Goal: Task Accomplishment & Management: Complete application form

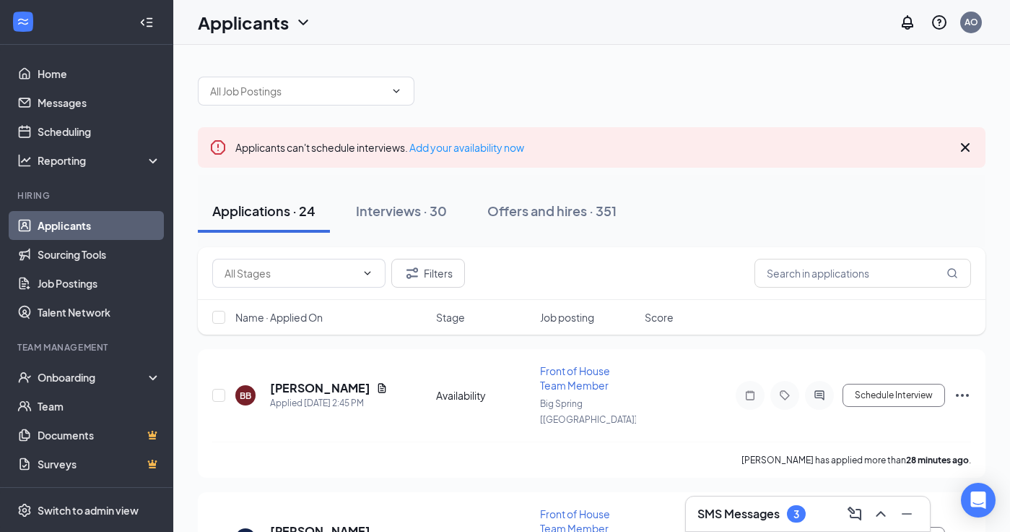
click at [740, 509] on h3 "SMS Messages" at bounding box center [739, 514] width 82 height 16
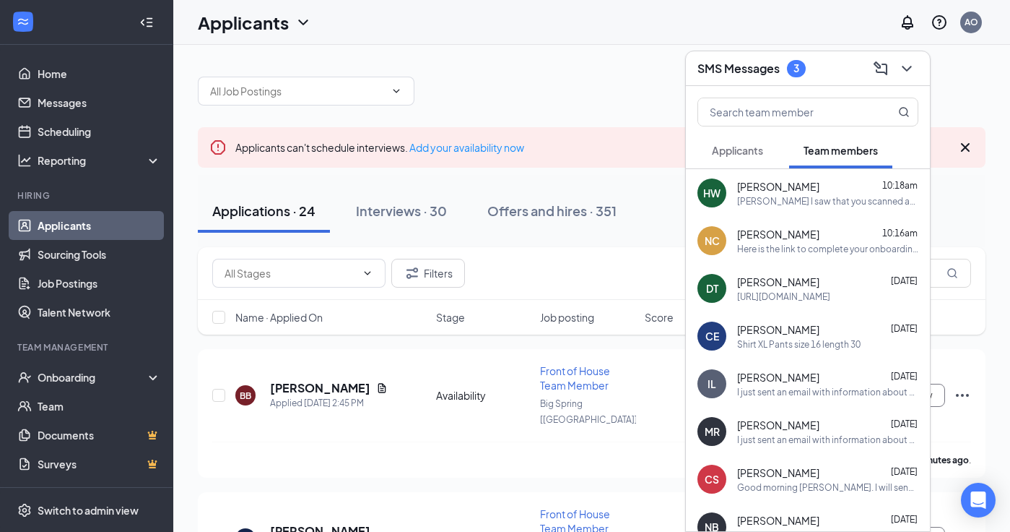
click at [753, 155] on span "Applicants" at bounding box center [737, 150] width 51 height 13
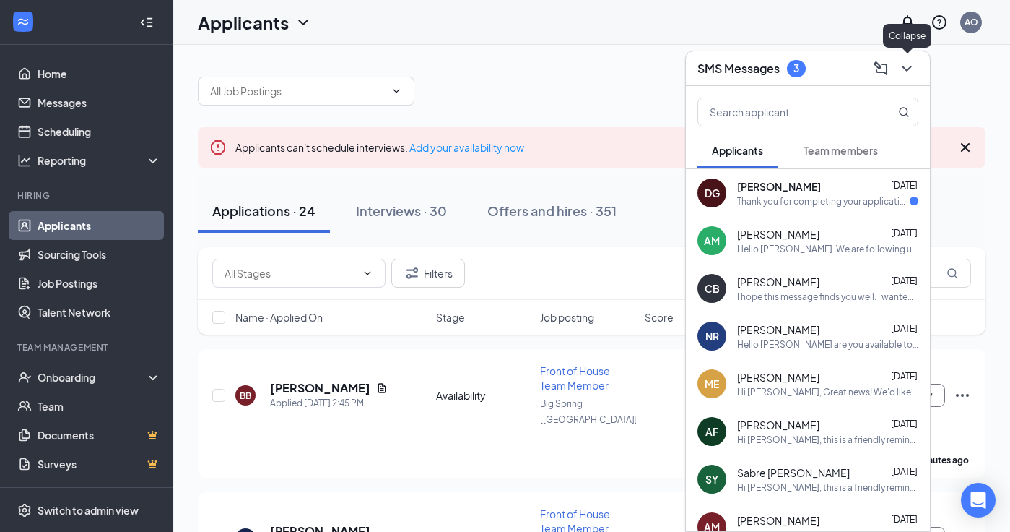
click at [911, 65] on icon "ChevronDown" at bounding box center [906, 68] width 17 height 17
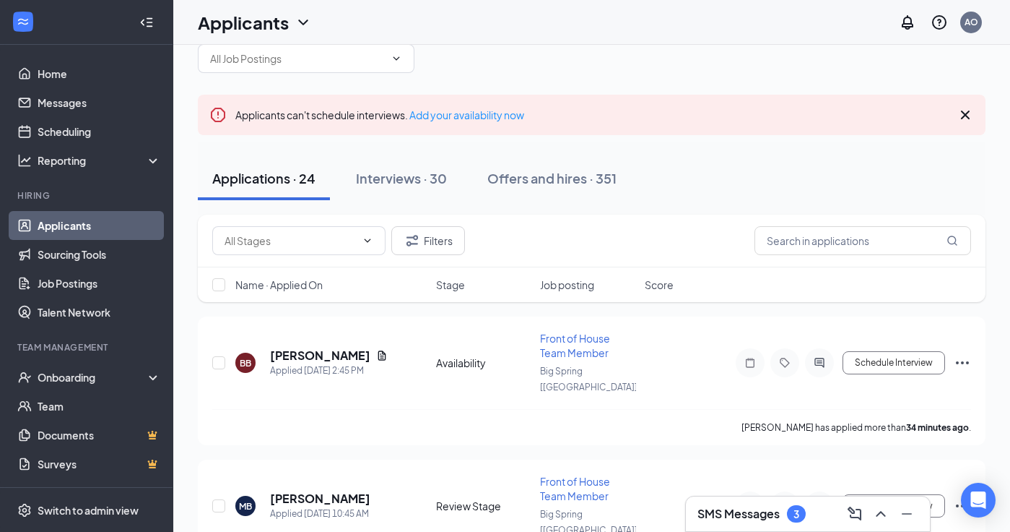
scroll to position [22, 0]
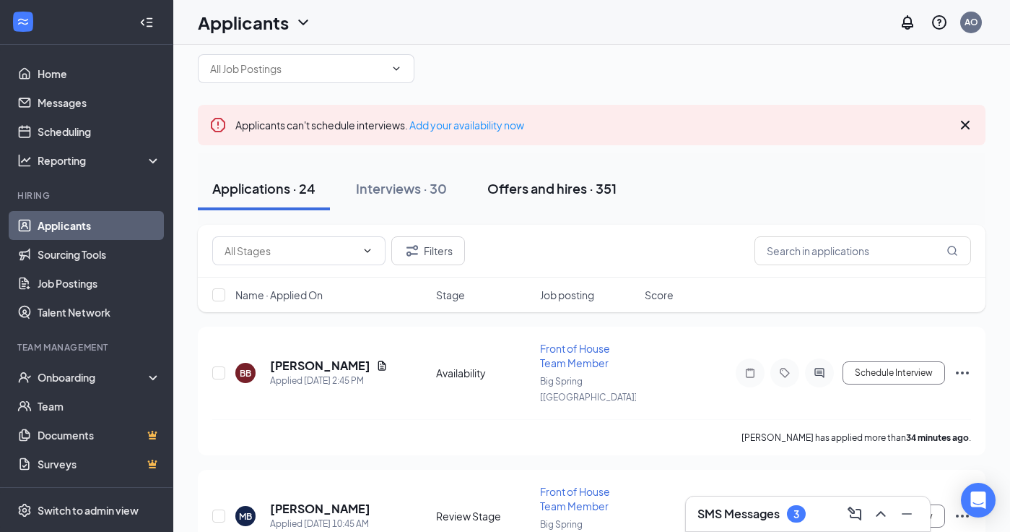
click at [564, 188] on div "Offers and hires · 351" at bounding box center [551, 188] width 129 height 18
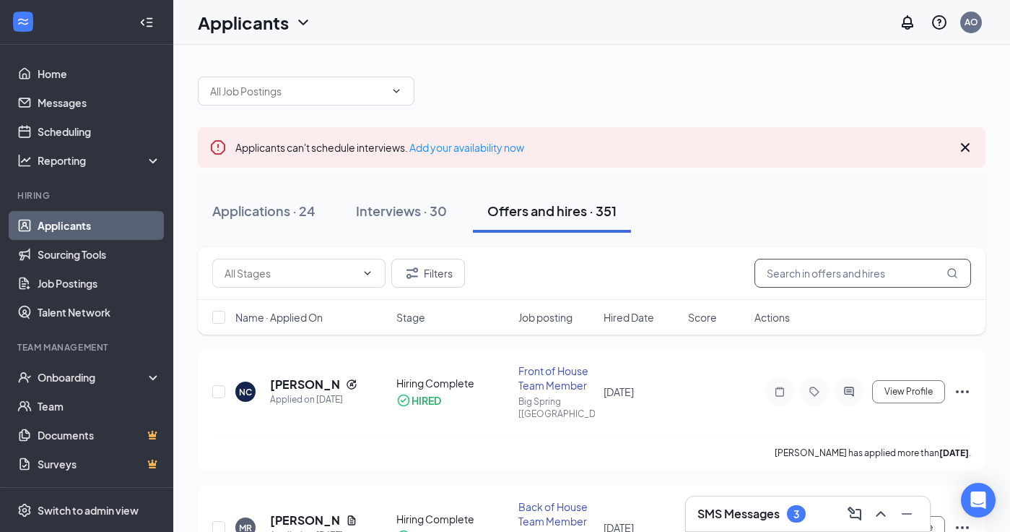
click at [794, 282] on input "text" at bounding box center [863, 273] width 217 height 29
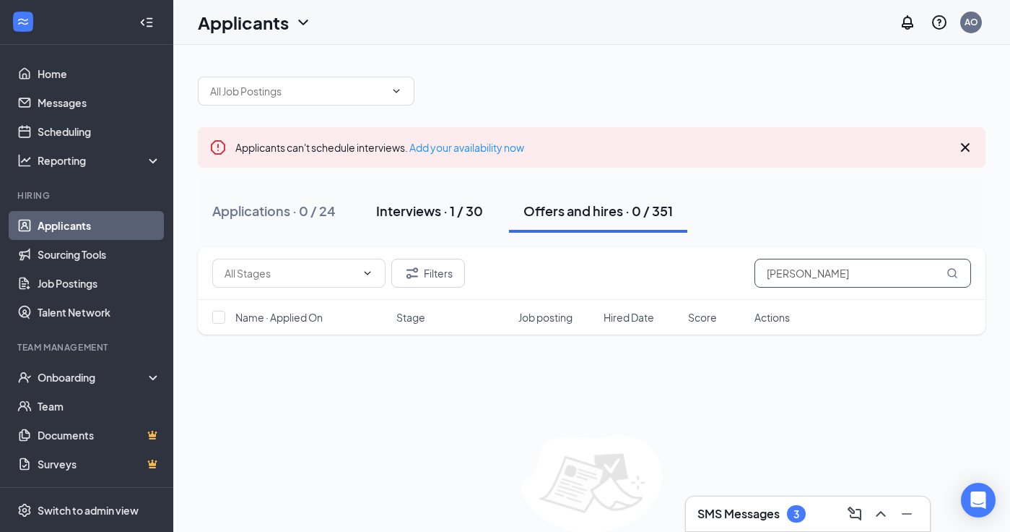
type input "[PERSON_NAME]"
click at [430, 209] on div "Interviews · 1 / 30" at bounding box center [429, 210] width 107 height 18
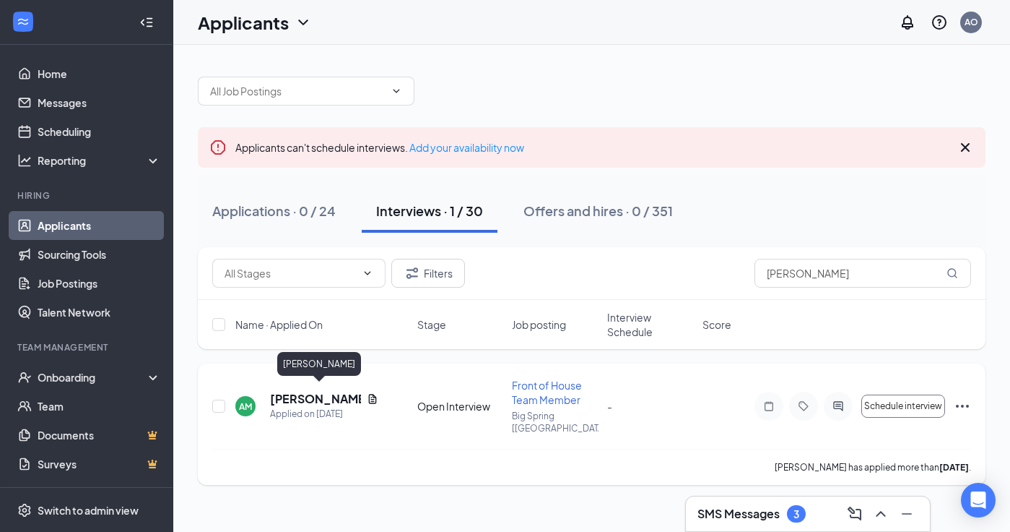
click at [323, 394] on h5 "[PERSON_NAME]" at bounding box center [315, 399] width 91 height 16
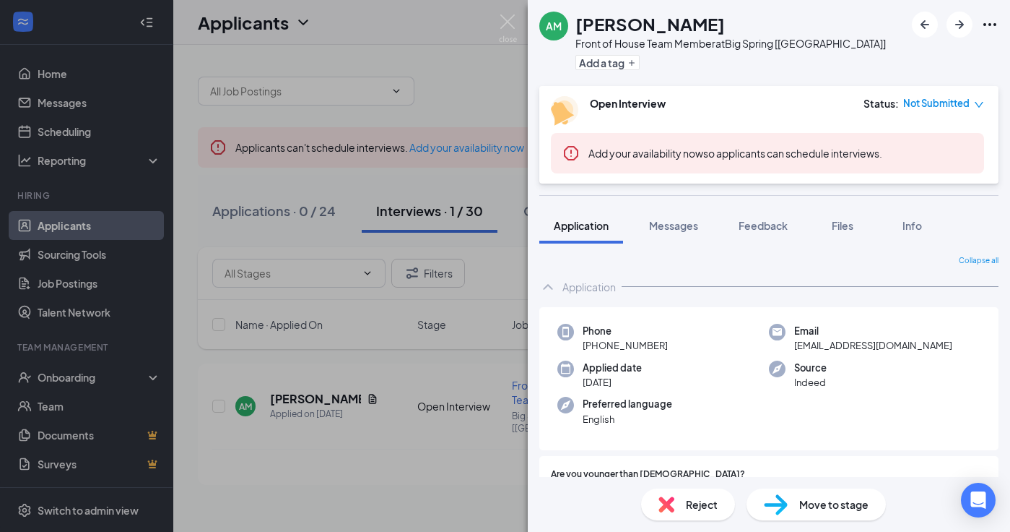
click at [831, 505] on span "Move to stage" at bounding box center [833, 504] width 69 height 16
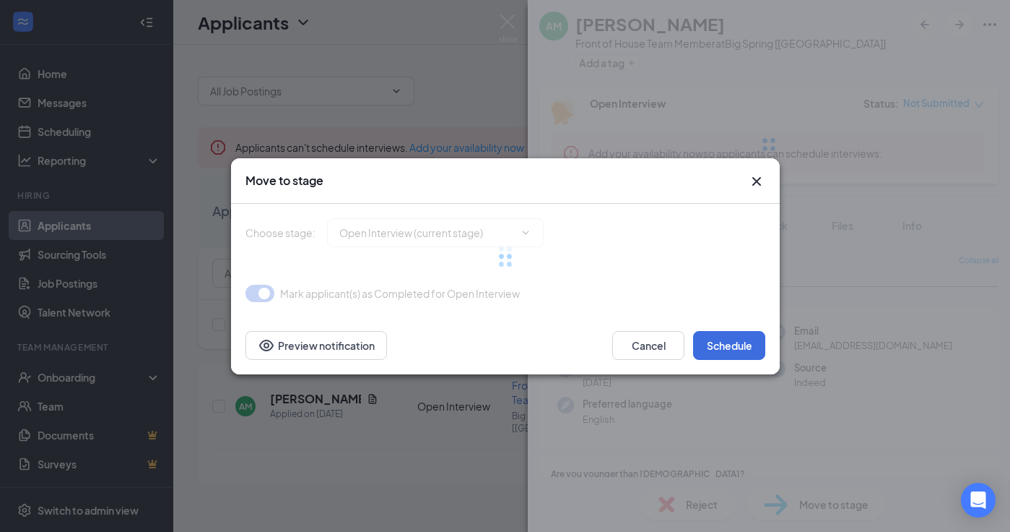
type input "Onsite Interview (next stage)"
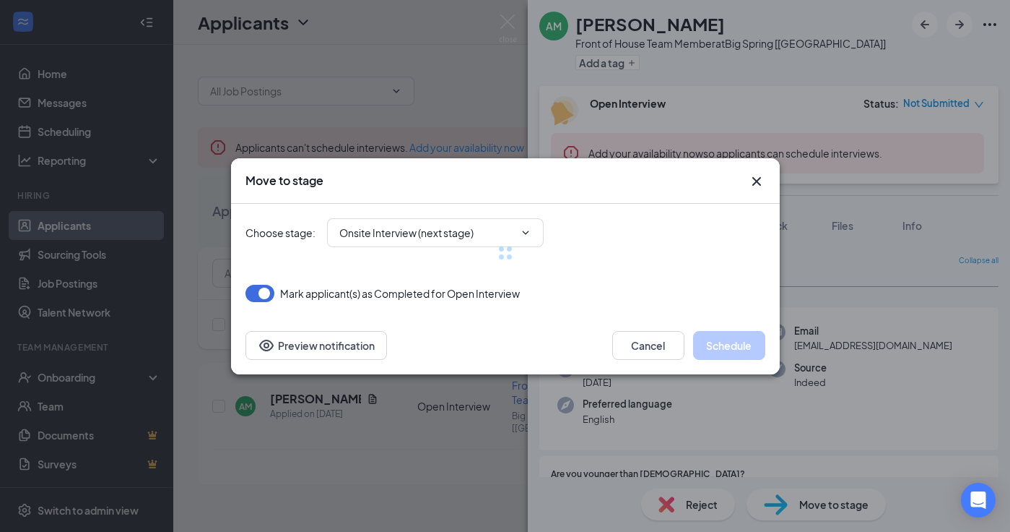
click at [498, 231] on div at bounding box center [506, 253] width 520 height 98
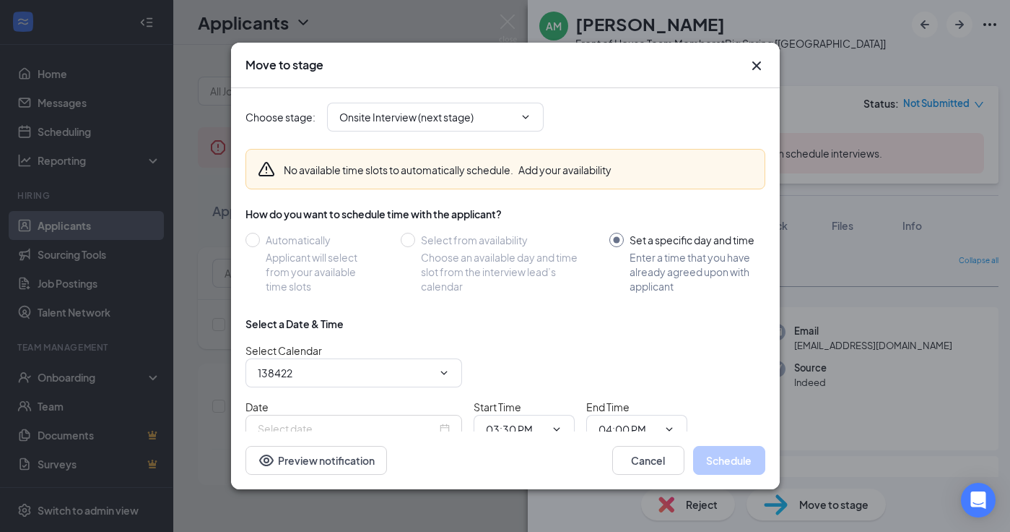
type input "[PERSON_NAME] Calendar"
type input "[DATE]"
click at [513, 114] on input "Onsite Interview (next stage)" at bounding box center [426, 117] width 175 height 16
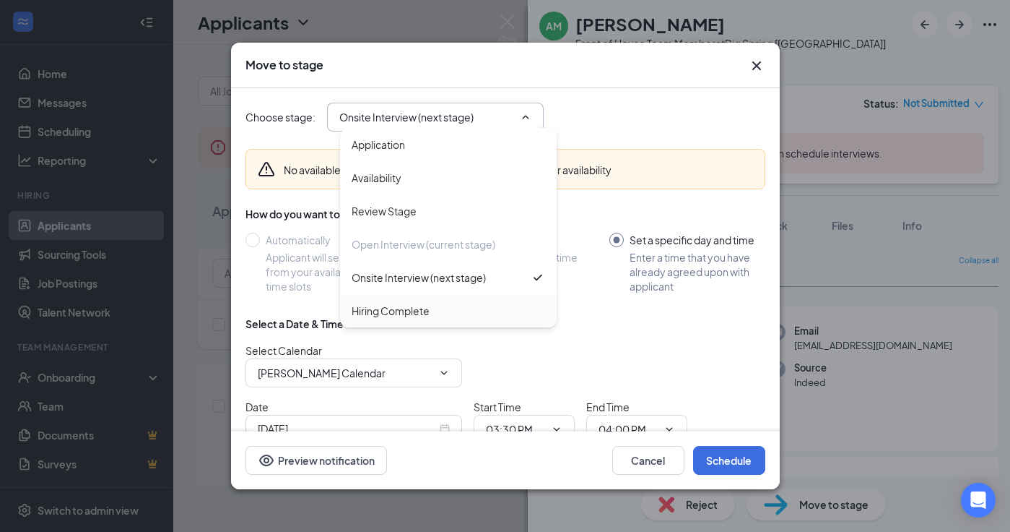
click at [413, 318] on div "Hiring Complete" at bounding box center [391, 311] width 78 height 16
type input "Hiring Complete"
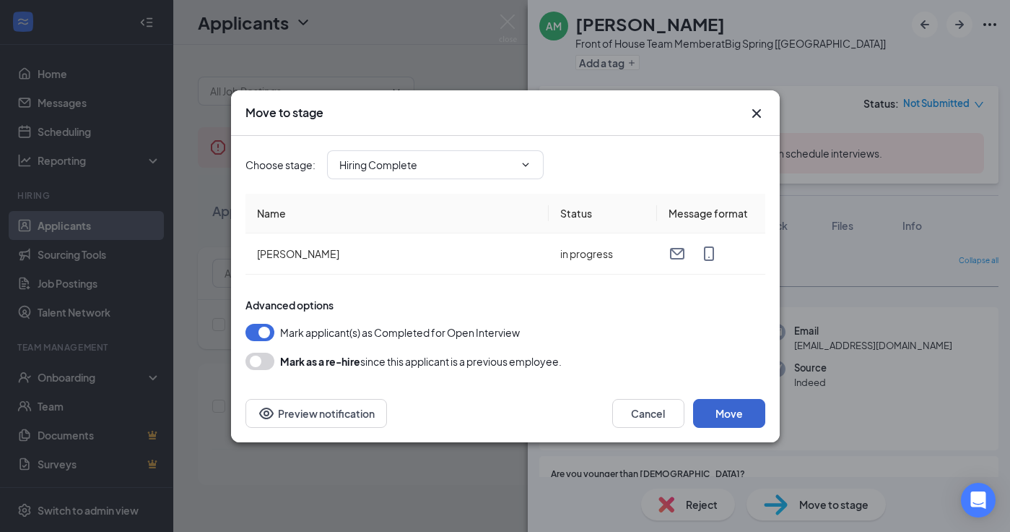
click at [740, 409] on button "Move" at bounding box center [729, 413] width 72 height 29
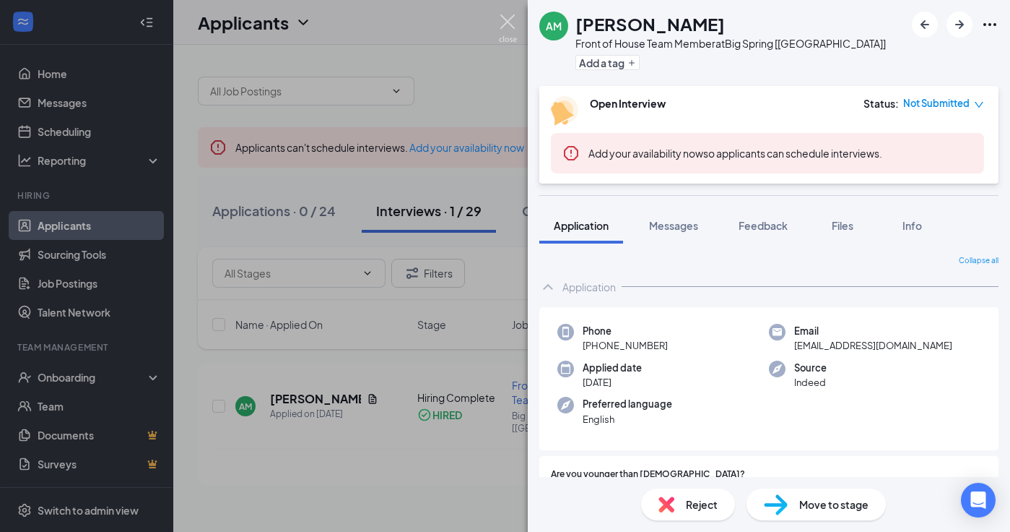
click at [504, 19] on img at bounding box center [508, 28] width 18 height 28
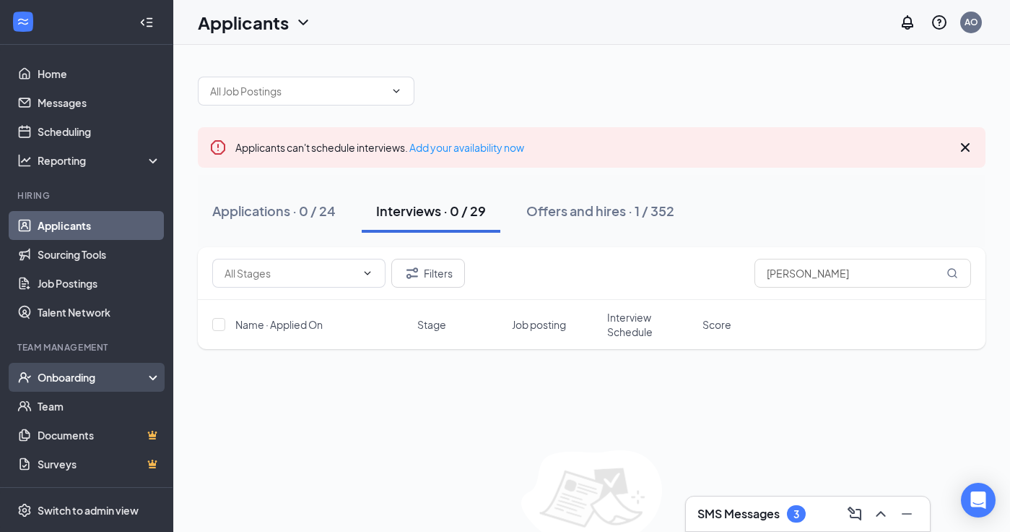
click at [76, 381] on div "Onboarding" at bounding box center [93, 377] width 111 height 14
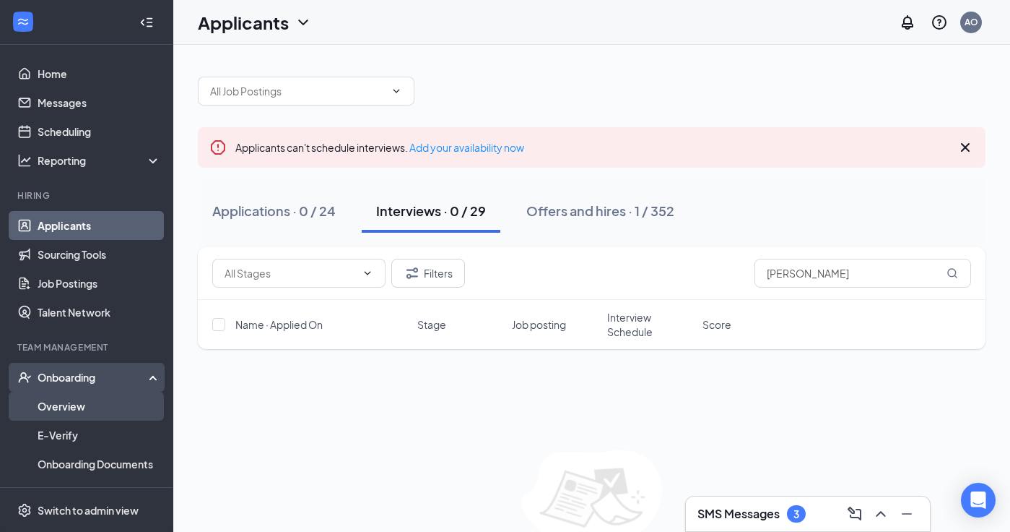
click at [61, 402] on link "Overview" at bounding box center [99, 405] width 123 height 29
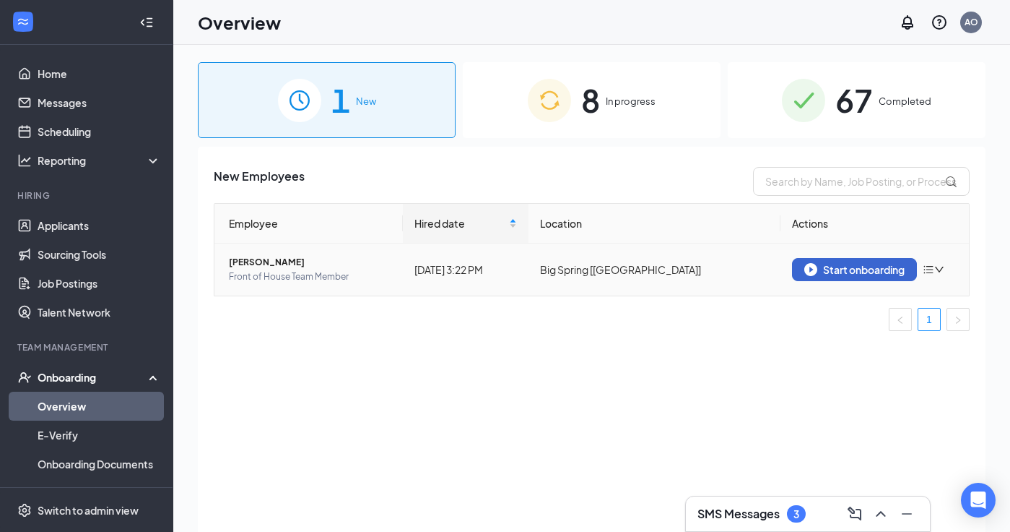
click at [880, 269] on div "Start onboarding" at bounding box center [855, 269] width 100 height 13
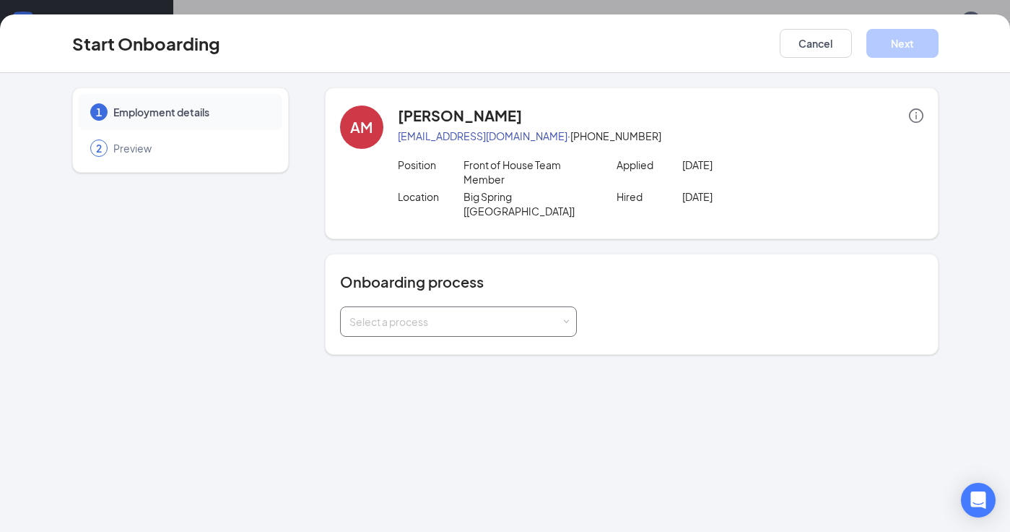
click at [424, 314] on div "Select a process" at bounding box center [456, 321] width 212 height 14
click at [391, 331] on li "Hired" at bounding box center [457, 338] width 237 height 26
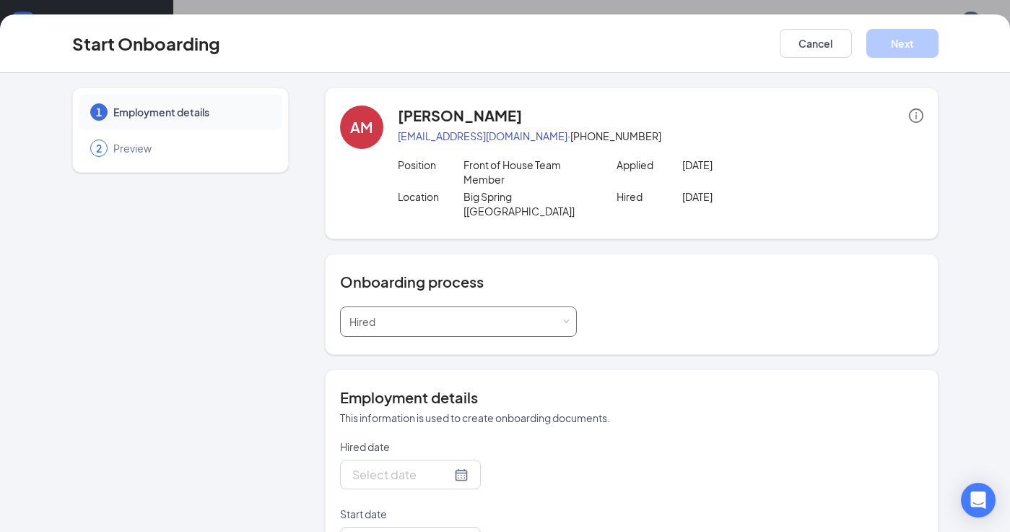
type input "[DATE]"
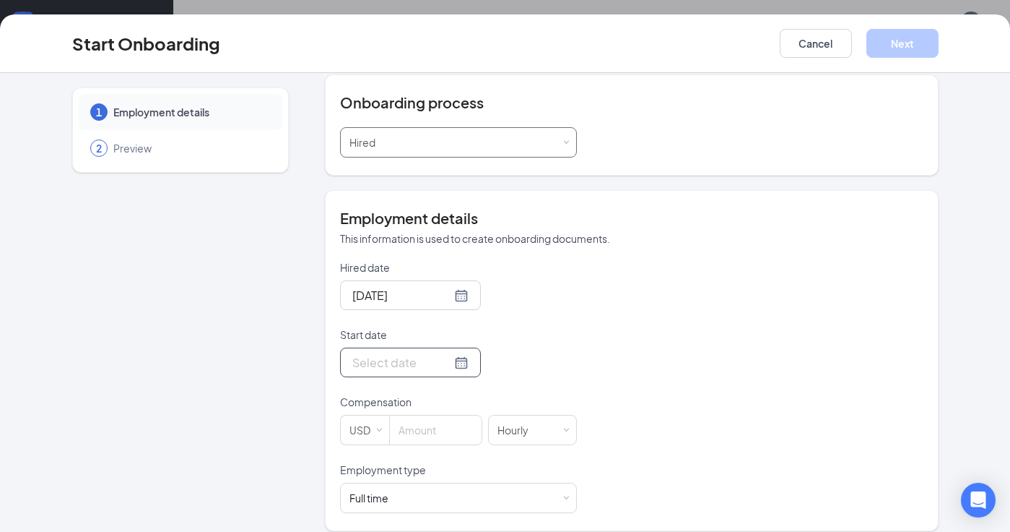
scroll to position [178, 0]
click at [378, 354] on input "Start date" at bounding box center [401, 363] width 99 height 18
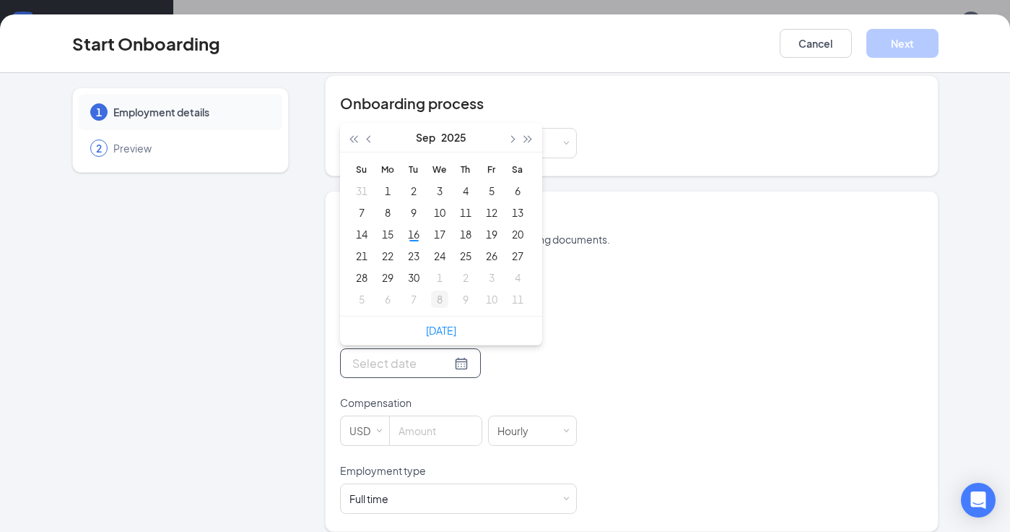
type input "[DATE]"
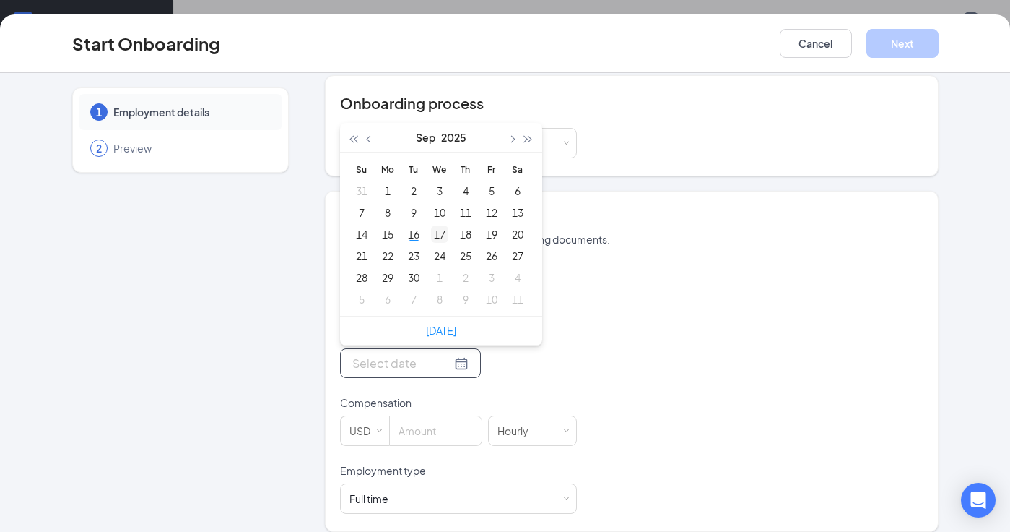
type input "[DATE]"
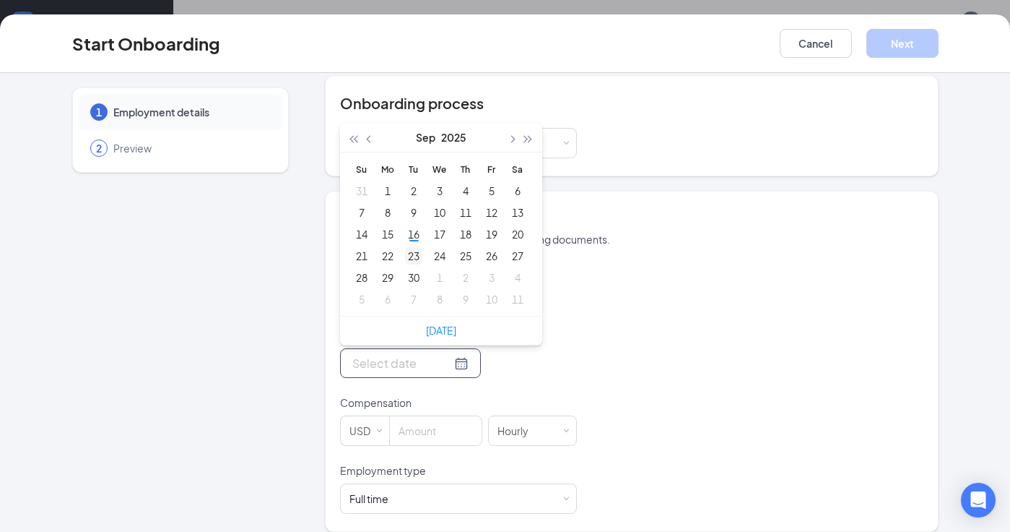
type input "[DATE]"
click at [412, 247] on div "23" at bounding box center [413, 255] width 17 height 17
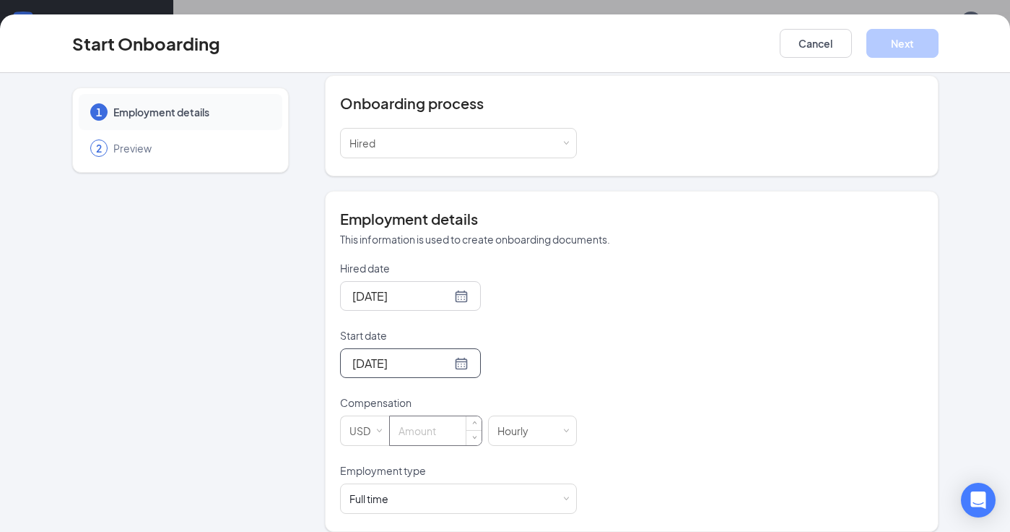
scroll to position [65, 0]
click at [423, 416] on input at bounding box center [436, 430] width 92 height 29
type input "13"
click at [641, 412] on div "Hired date [DATE] Start date [DATE] [DATE] Su Mo Tu We Th Fr Sa 31 1 2 3 4 5 6 …" at bounding box center [632, 387] width 584 height 253
click at [524, 489] on div "Full time Works 30+ hours per week and is reasonably expected to work" at bounding box center [459, 498] width 218 height 29
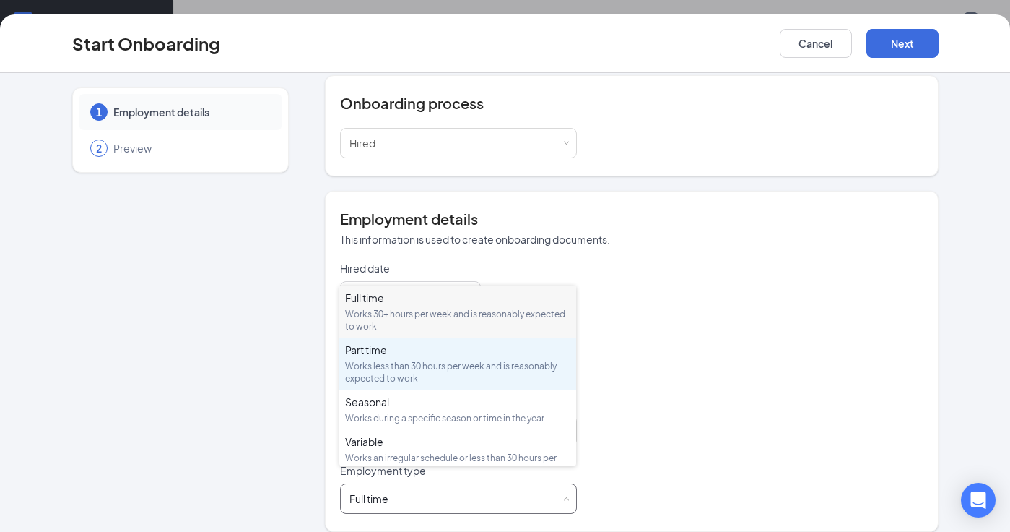
click at [488, 361] on div "Works less than 30 hours per week and is reasonably expected to work" at bounding box center [457, 372] width 225 height 25
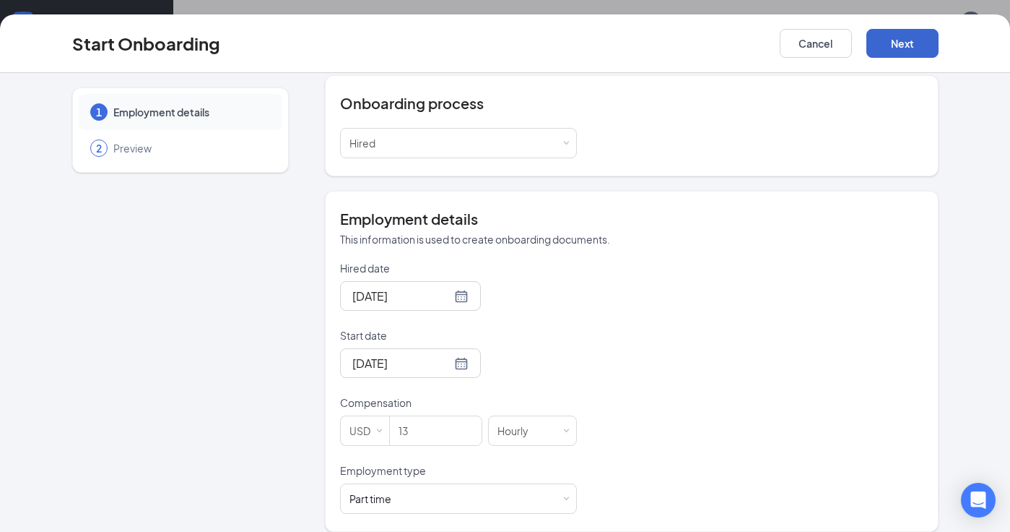
click at [913, 42] on button "Next" at bounding box center [903, 43] width 72 height 29
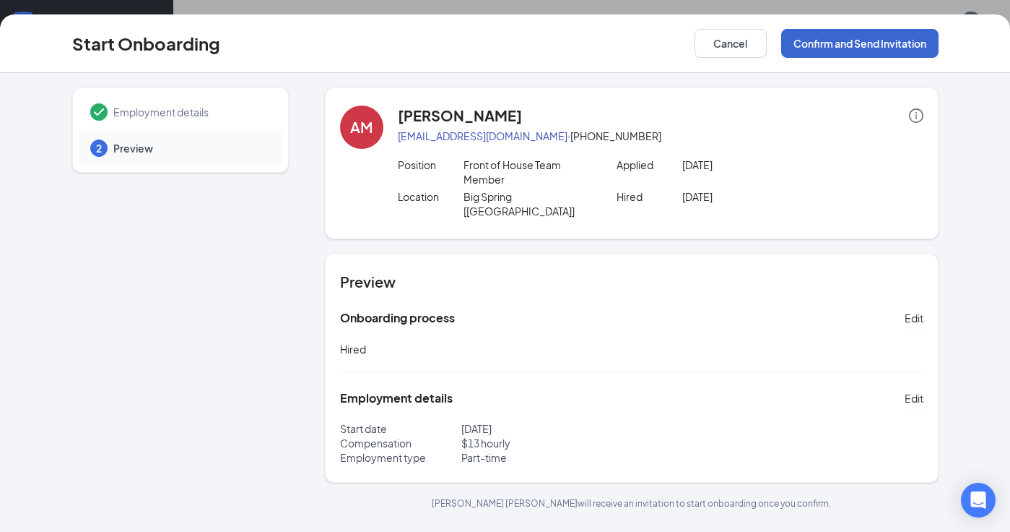
click at [836, 48] on button "Confirm and Send Invitation" at bounding box center [859, 43] width 157 height 29
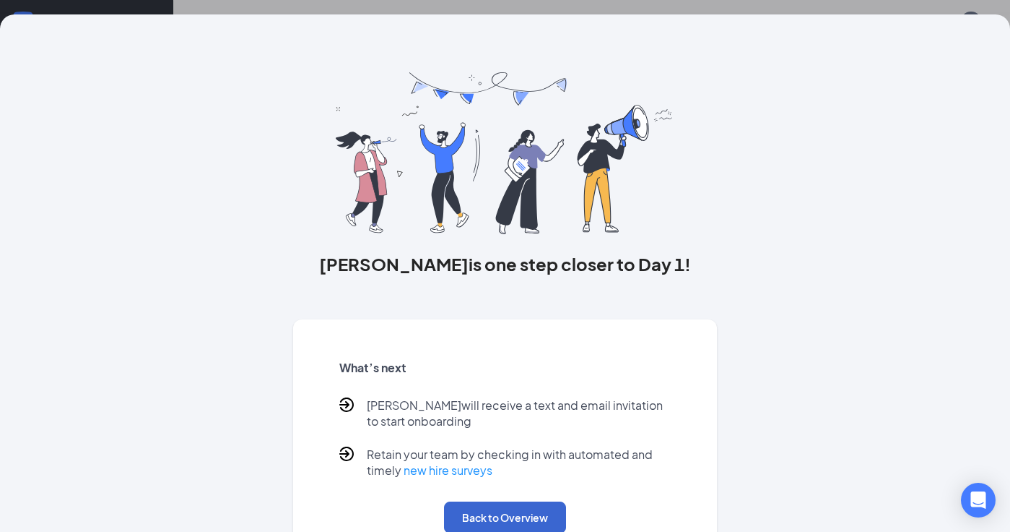
click at [507, 511] on button "Back to Overview" at bounding box center [505, 517] width 122 height 32
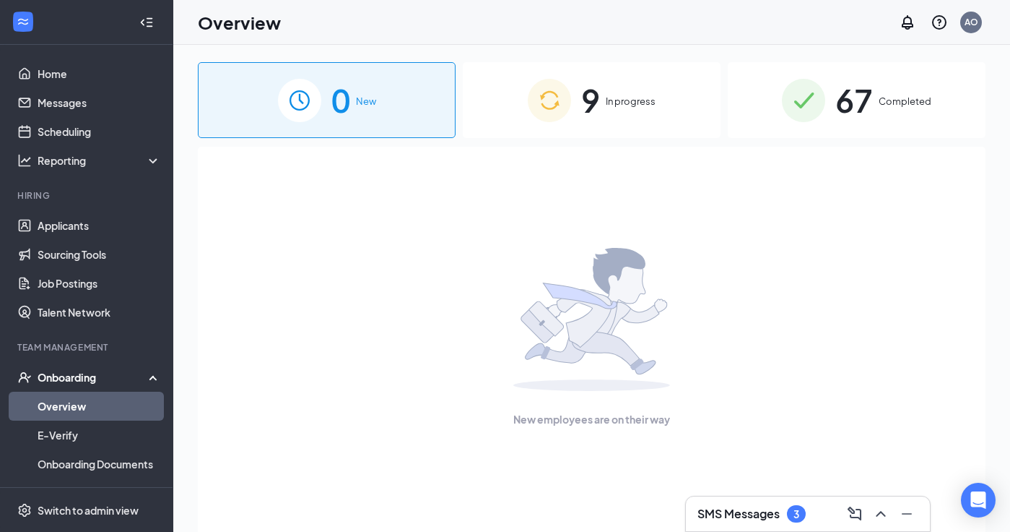
click at [609, 105] on span "In progress" at bounding box center [631, 101] width 50 height 14
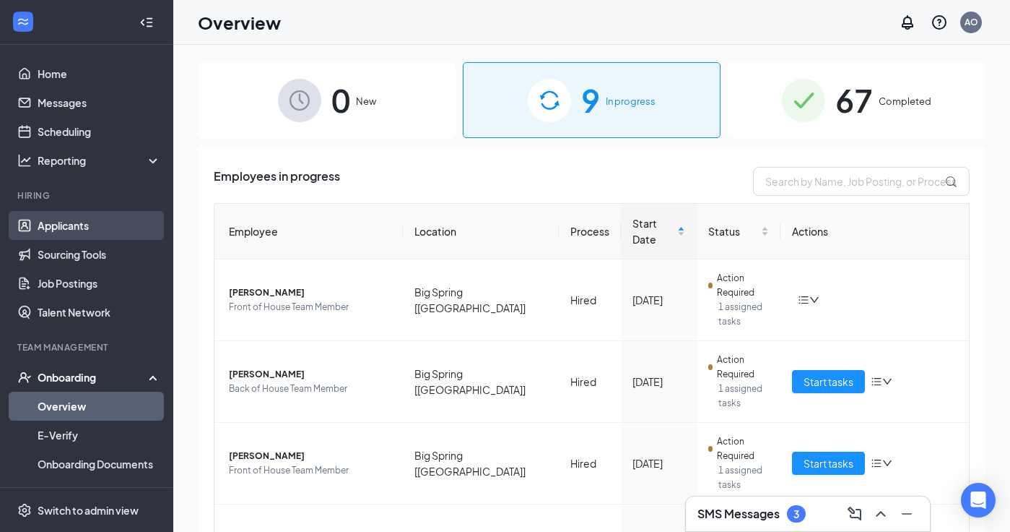
click at [69, 223] on link "Applicants" at bounding box center [99, 225] width 123 height 29
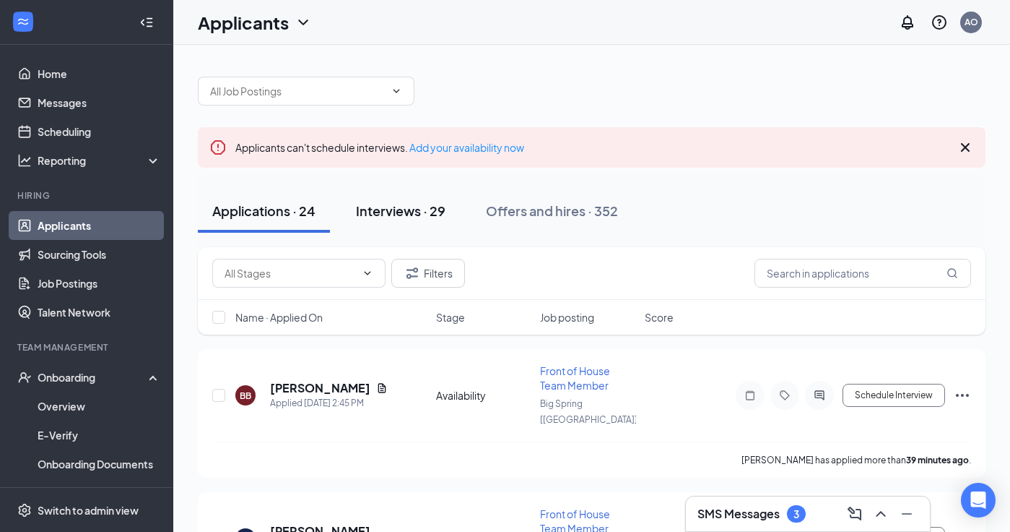
click at [392, 214] on div "Interviews · 29" at bounding box center [401, 210] width 90 height 18
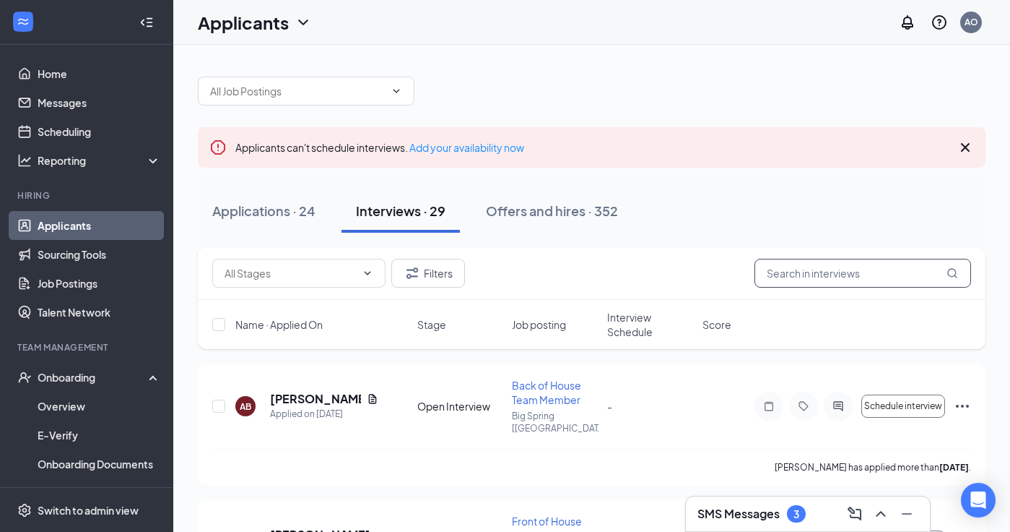
click at [799, 266] on input "text" at bounding box center [863, 273] width 217 height 29
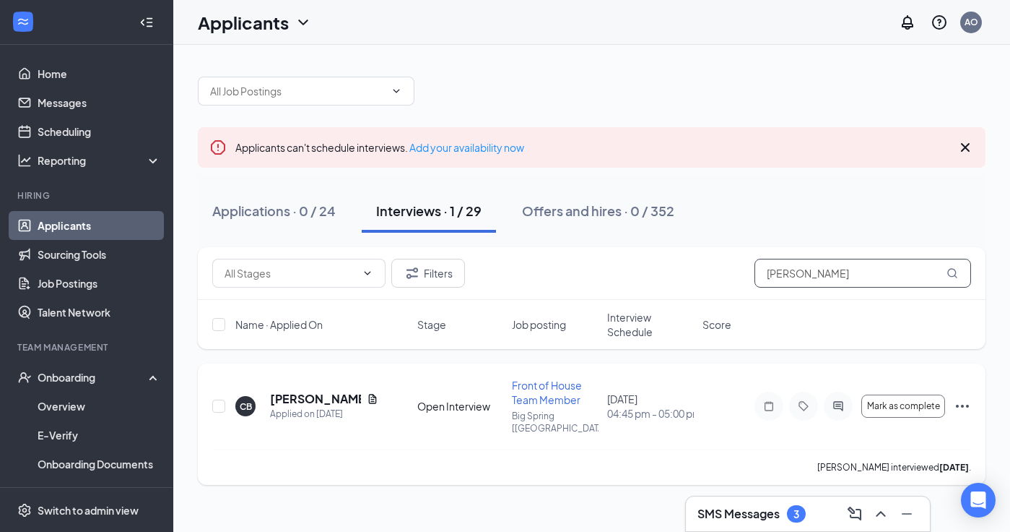
type input "[PERSON_NAME]"
click at [299, 395] on h5 "[PERSON_NAME]" at bounding box center [315, 399] width 91 height 16
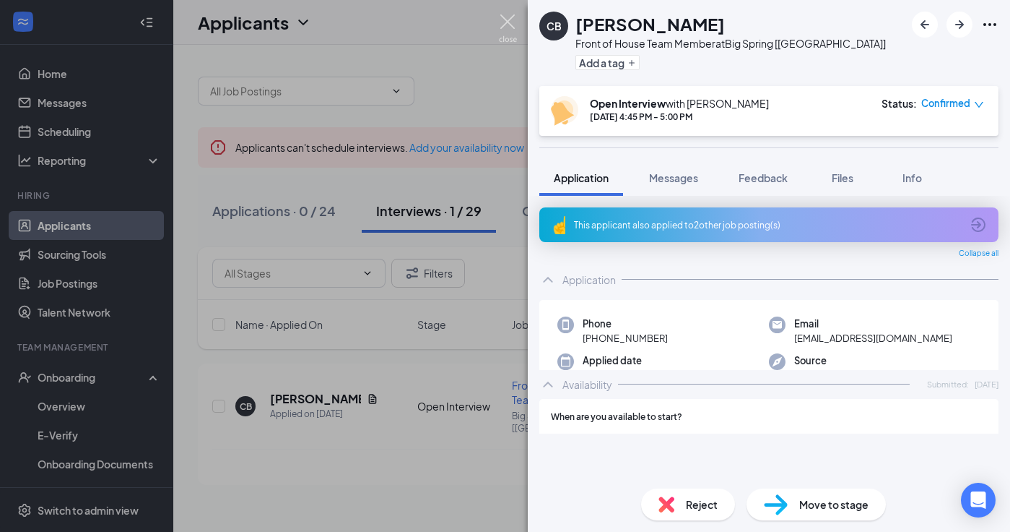
click at [509, 25] on img at bounding box center [508, 28] width 18 height 28
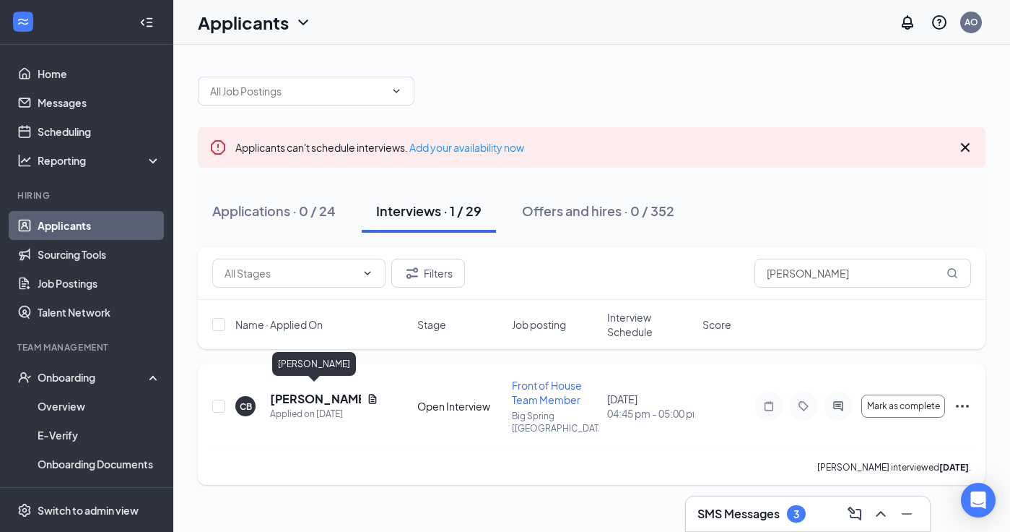
click at [311, 394] on h5 "[PERSON_NAME]" at bounding box center [315, 399] width 91 height 16
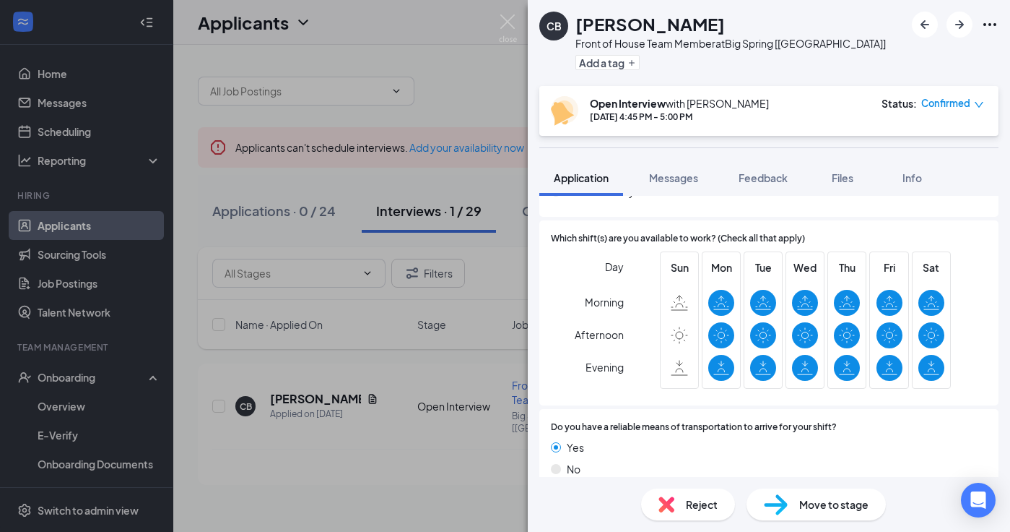
scroll to position [1188, 0]
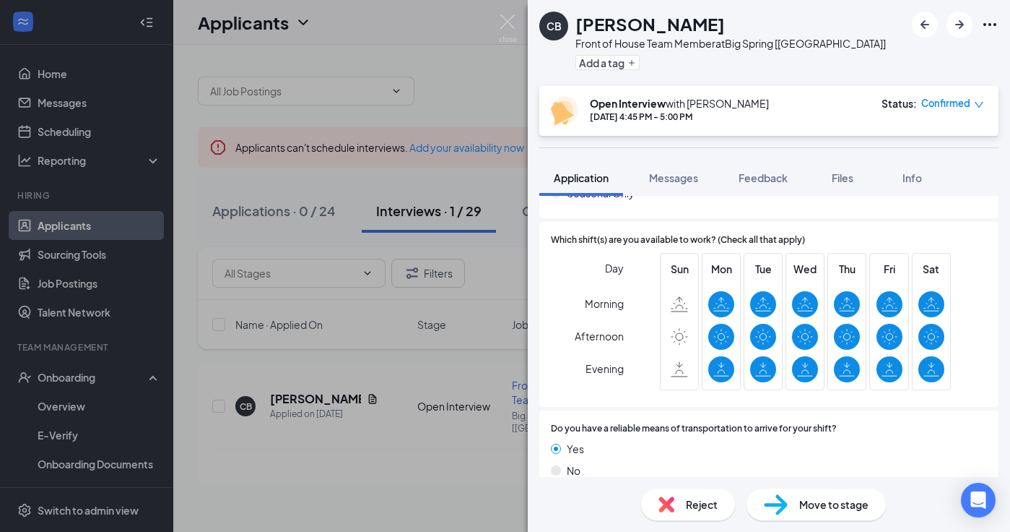
click at [703, 502] on span "Reject" at bounding box center [702, 504] width 32 height 16
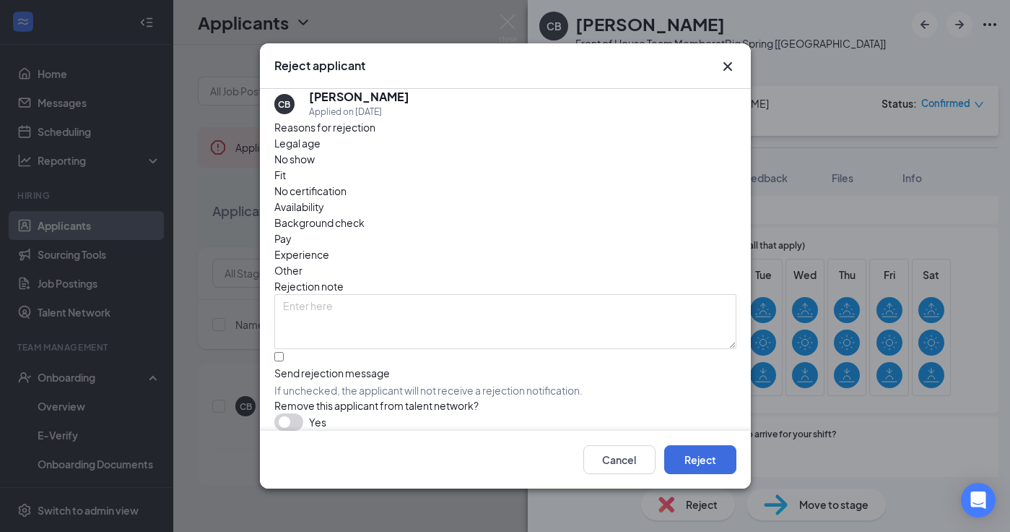
click at [282, 352] on input "Send rejection message If unchecked, the applicant will not receive a rejection…" at bounding box center [278, 356] width 9 height 9
checkbox input "true"
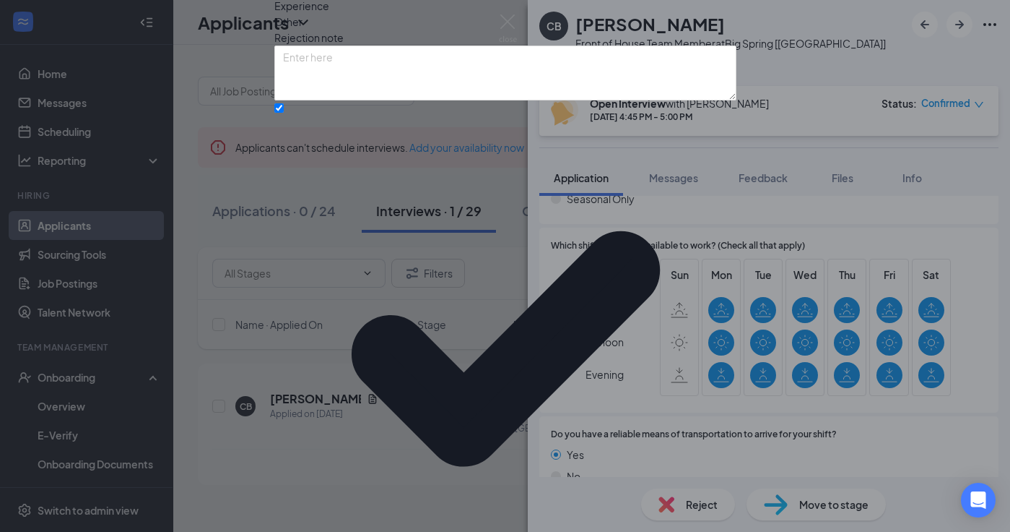
scroll to position [87, 0]
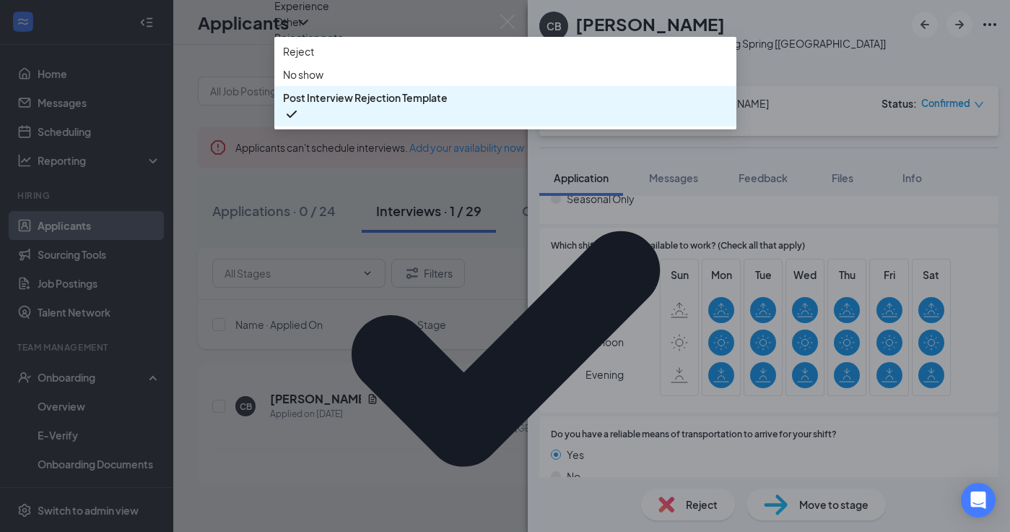
click at [425, 105] on span "Post Interview Rejection Template" at bounding box center [365, 98] width 165 height 16
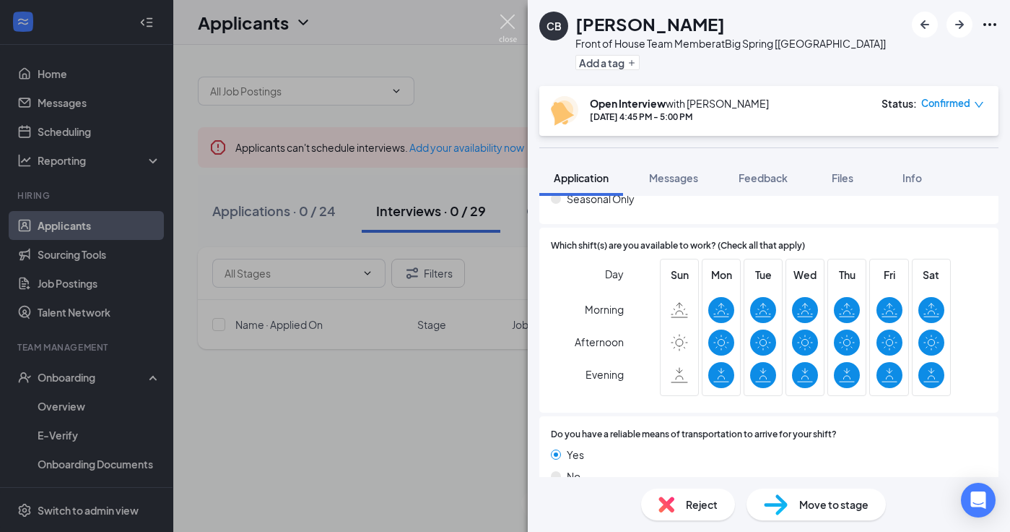
click at [508, 20] on img at bounding box center [508, 28] width 18 height 28
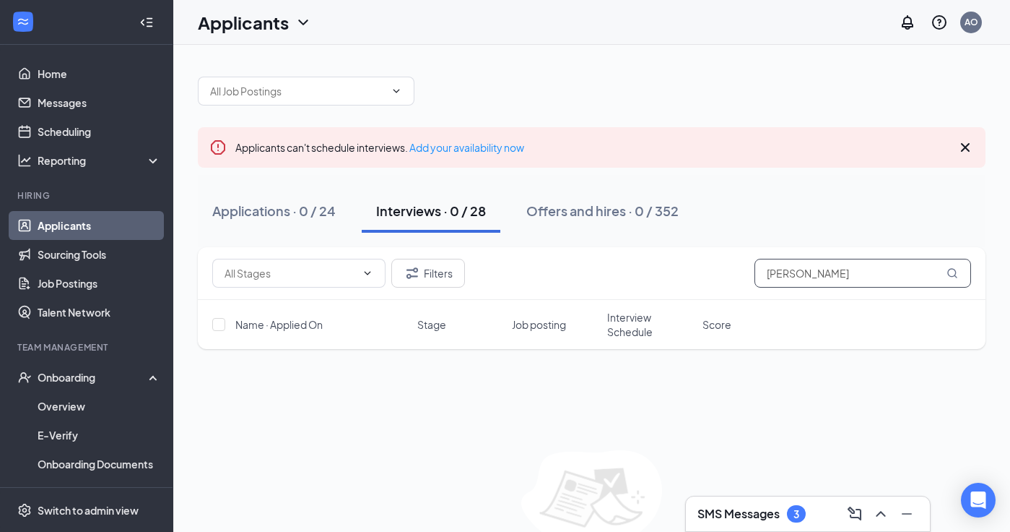
click at [808, 273] on input "[PERSON_NAME]" at bounding box center [863, 273] width 217 height 29
